Goal: Transaction & Acquisition: Purchase product/service

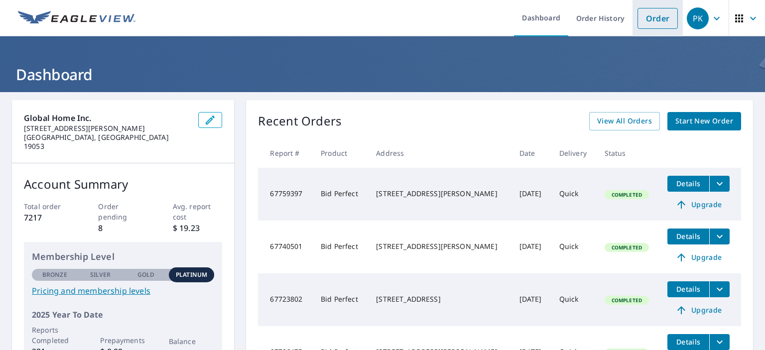
click at [662, 20] on link "Order" at bounding box center [658, 18] width 40 height 21
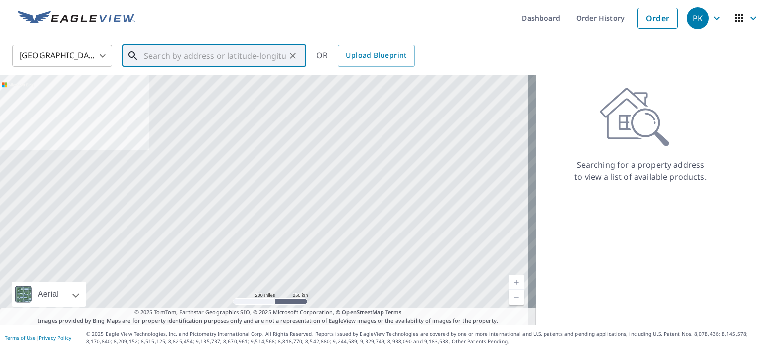
click at [219, 60] on input "text" at bounding box center [215, 56] width 142 height 28
paste input "22 Dobs Ln"
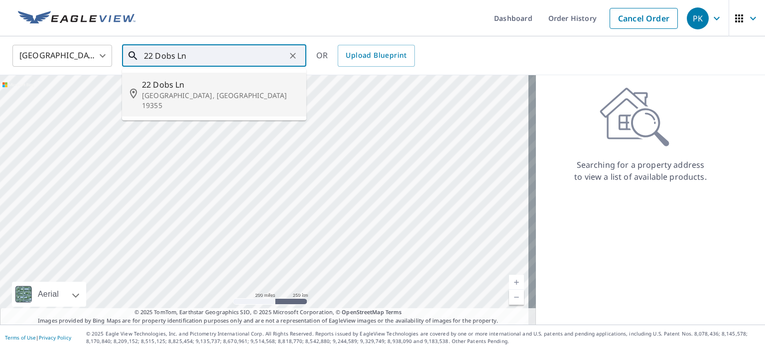
click at [213, 92] on p "[GEOGRAPHIC_DATA], [GEOGRAPHIC_DATA] 19355" at bounding box center [220, 101] width 156 height 20
type input "[STREET_ADDRESS]"
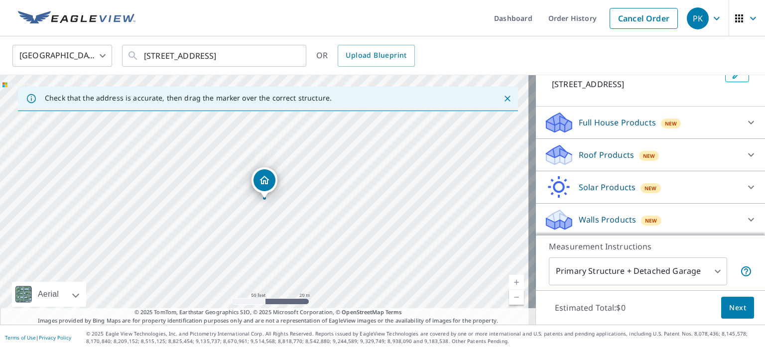
click at [597, 155] on p "Roof Products" at bounding box center [606, 155] width 55 height 12
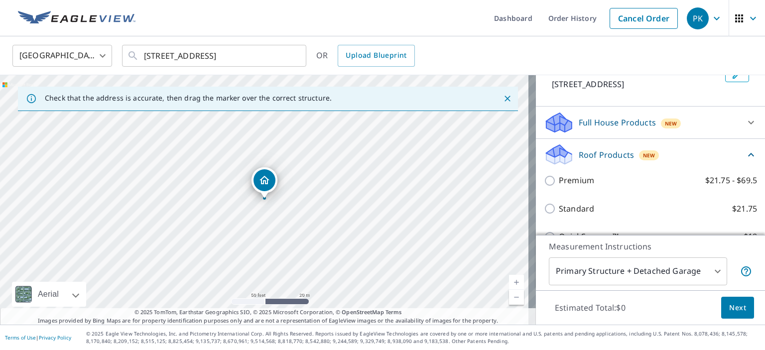
scroll to position [171, 0]
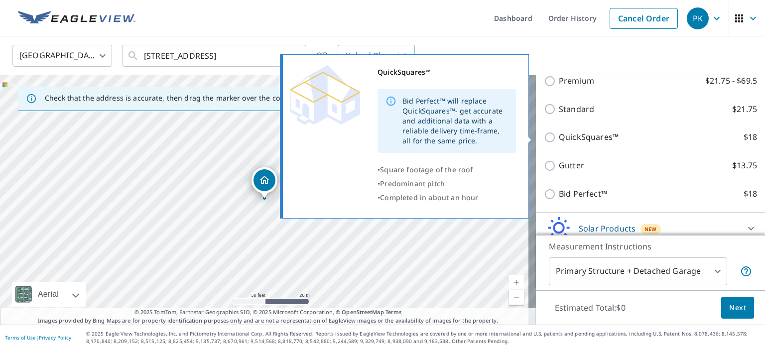
click at [581, 131] on p "QuickSquares™" at bounding box center [589, 137] width 60 height 12
click at [559, 132] on input "QuickSquares™ $18" at bounding box center [551, 138] width 15 height 12
checkbox input "true"
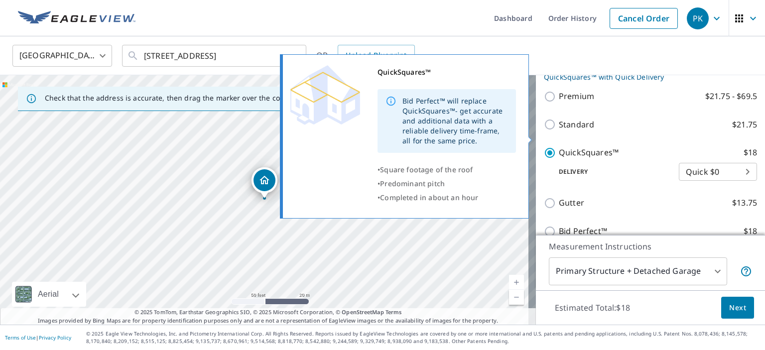
scroll to position [187, 0]
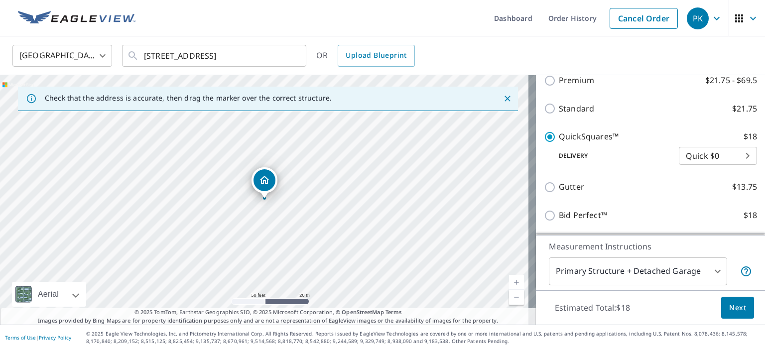
click at [732, 304] on span "Next" at bounding box center [738, 308] width 17 height 12
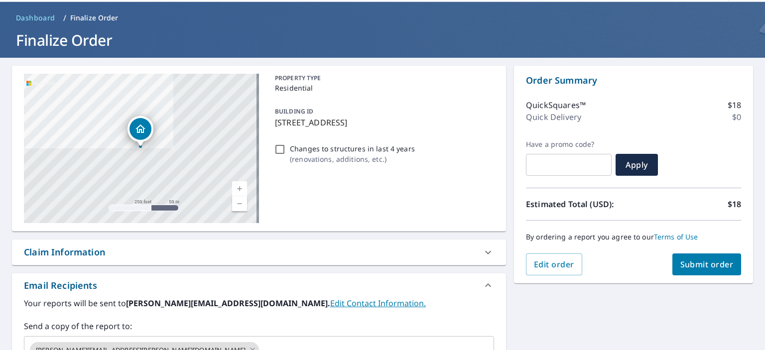
scroll to position [150, 0]
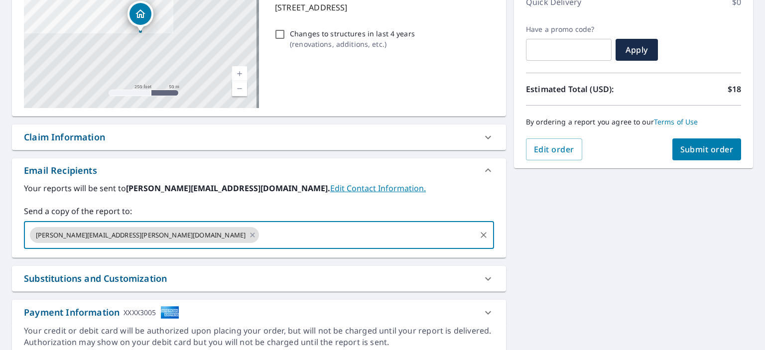
click at [261, 242] on input "text" at bounding box center [368, 235] width 214 height 19
type input "[EMAIL_ADDRESS][PERSON_NAME][DOMAIN_NAME]"
click at [696, 152] on span "Submit order" at bounding box center [707, 149] width 53 height 11
checkbox input "true"
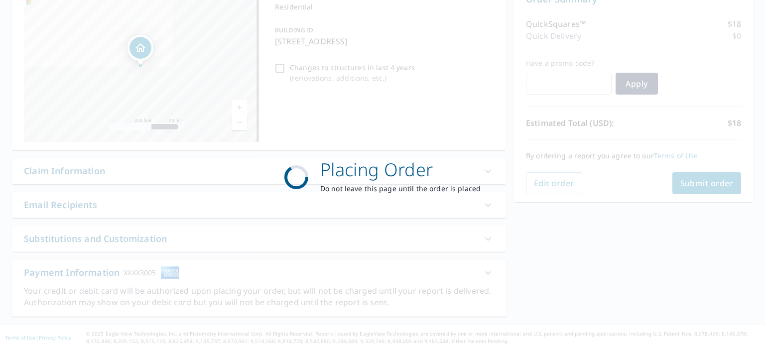
scroll to position [115, 0]
